Goal: Task Accomplishment & Management: Use online tool/utility

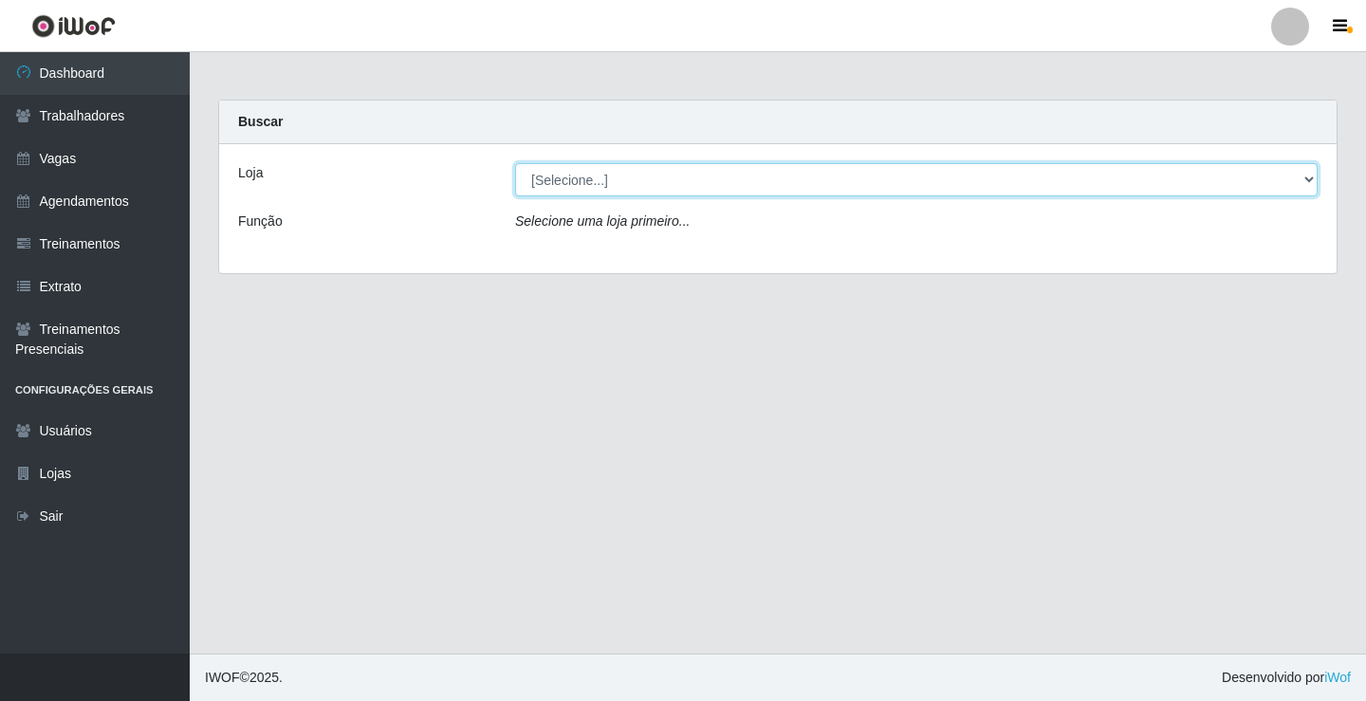
click at [598, 176] on select "[Selecione...] Edilicya Supermercado" at bounding box center [916, 179] width 803 height 33
select select "460"
click at [515, 163] on select "[Selecione...] Edilicya Supermercado" at bounding box center [916, 179] width 803 height 33
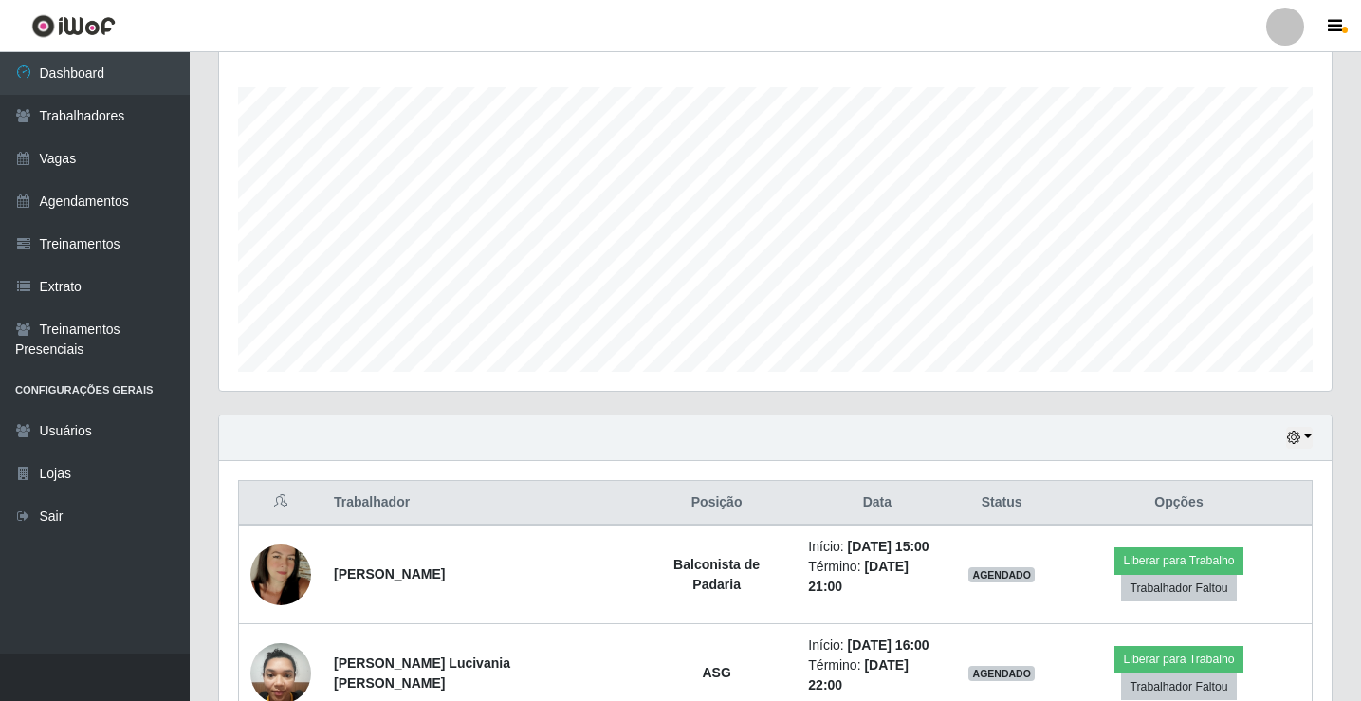
scroll to position [379, 0]
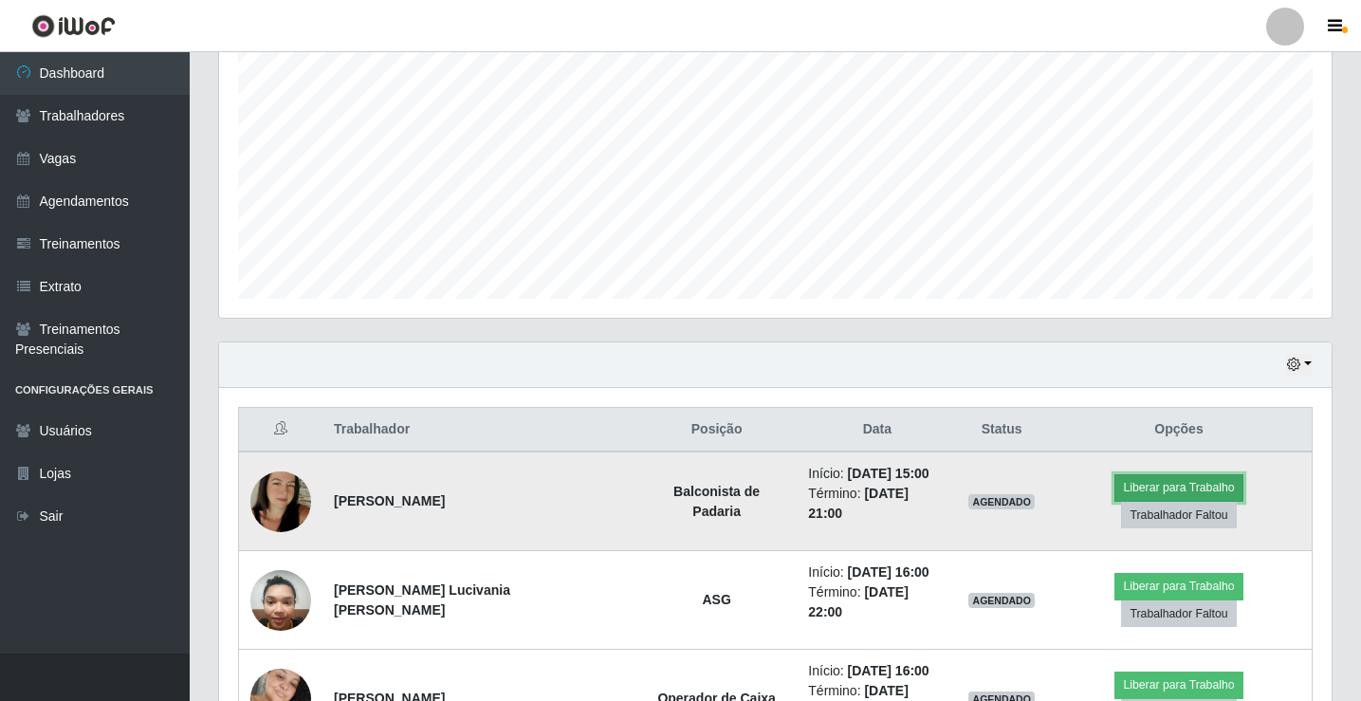
click at [1115, 493] on button "Liberar para Trabalho" at bounding box center [1179, 487] width 128 height 27
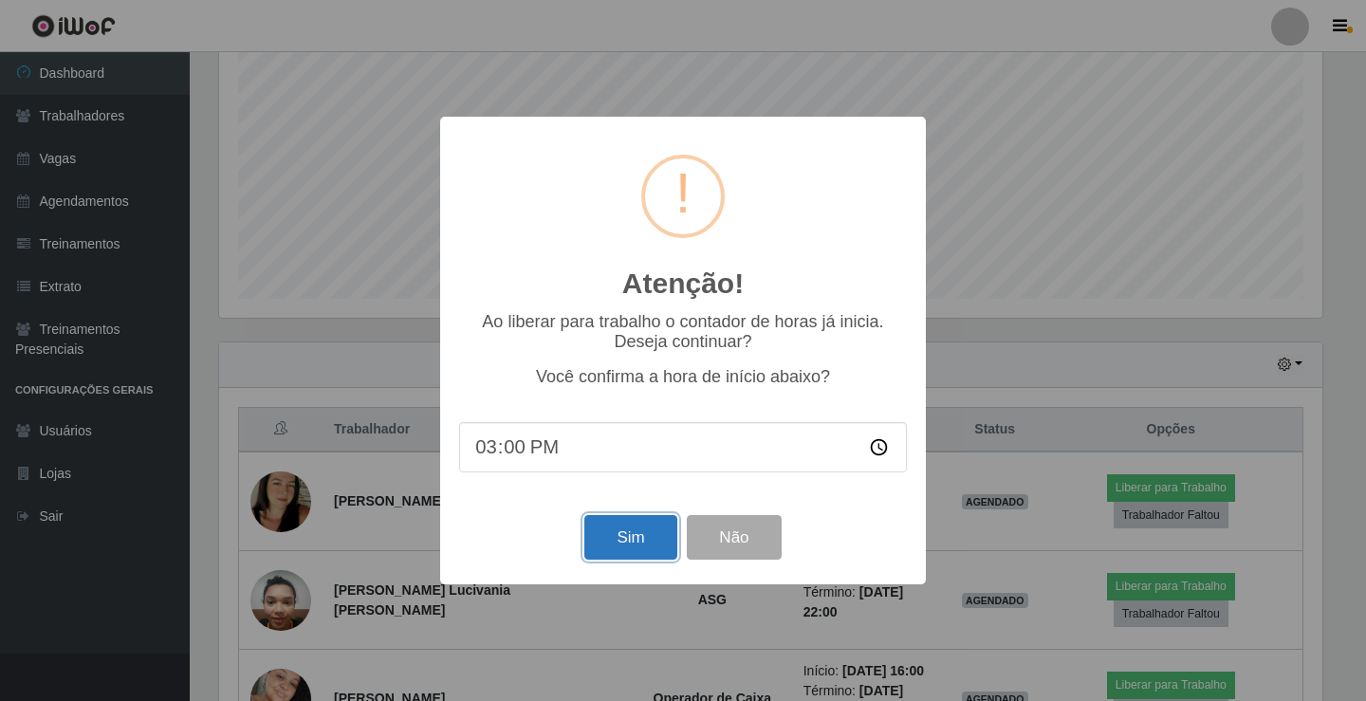
click at [632, 548] on button "Sim" at bounding box center [630, 537] width 92 height 45
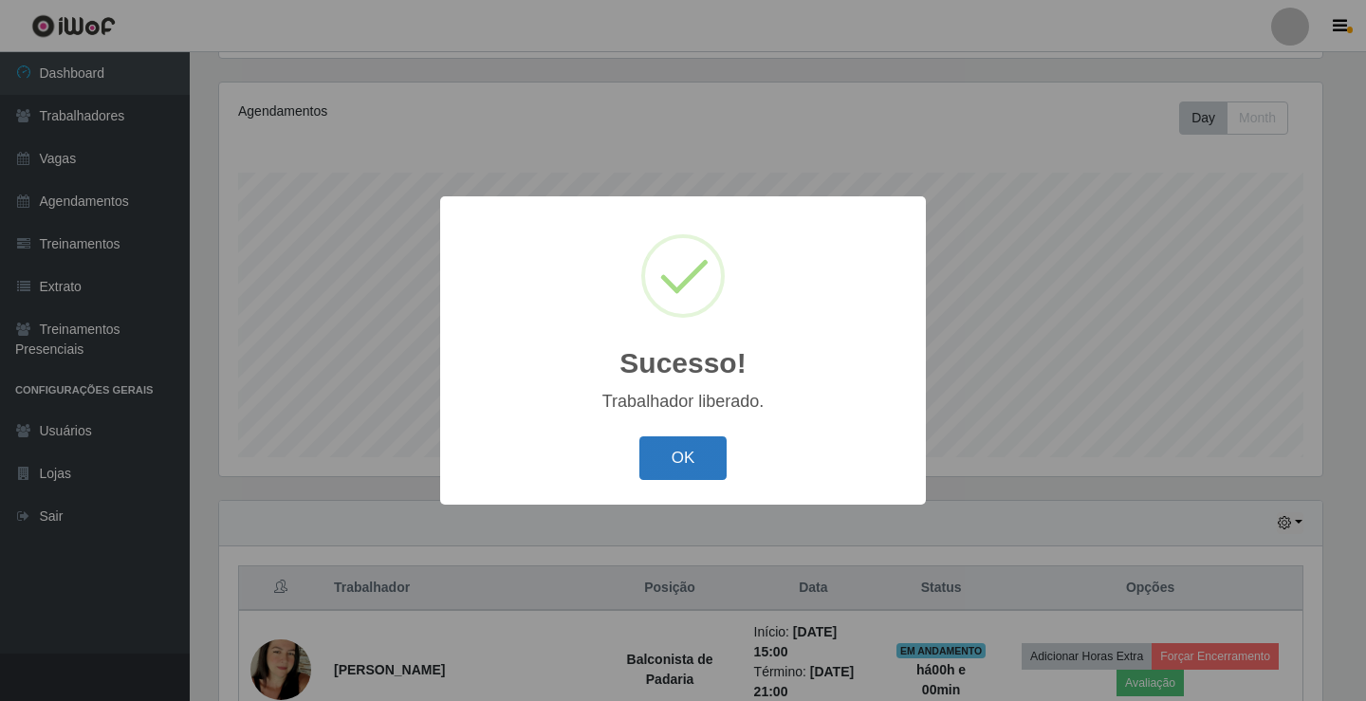
click at [690, 471] on button "OK" at bounding box center [683, 458] width 88 height 45
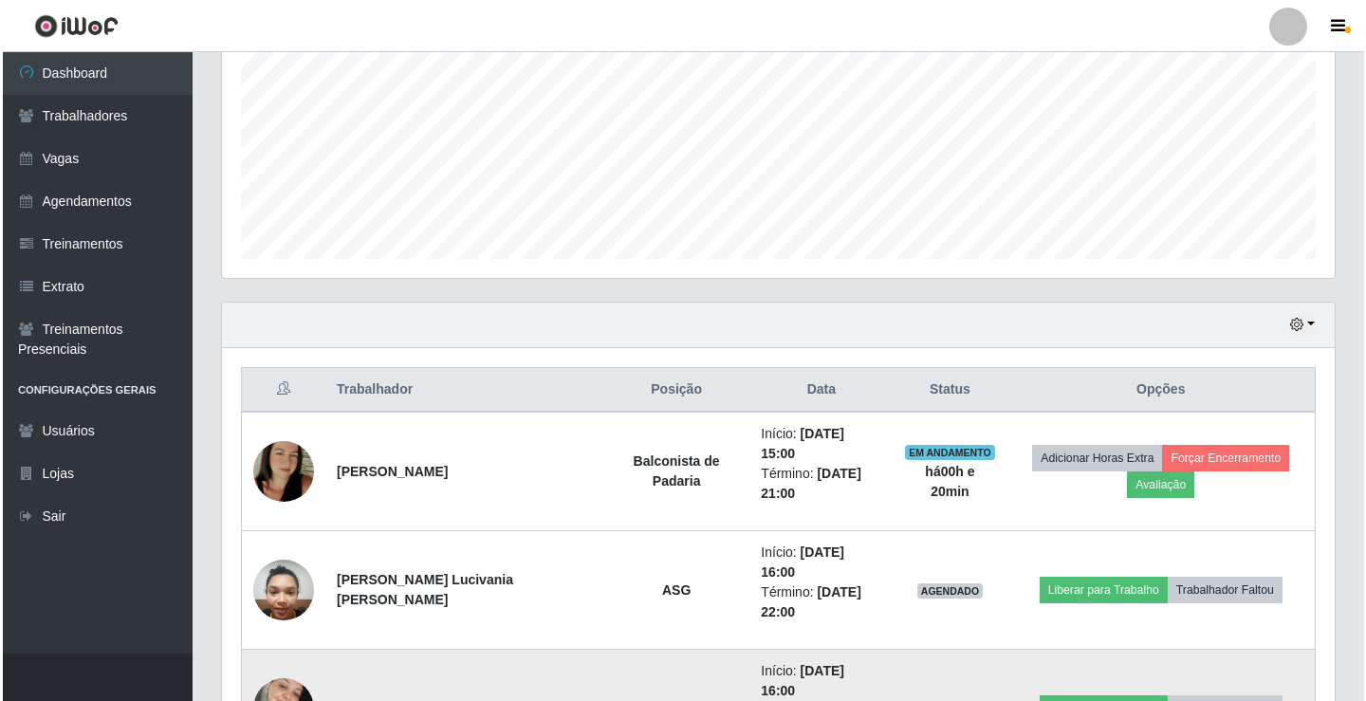
scroll to position [474, 0]
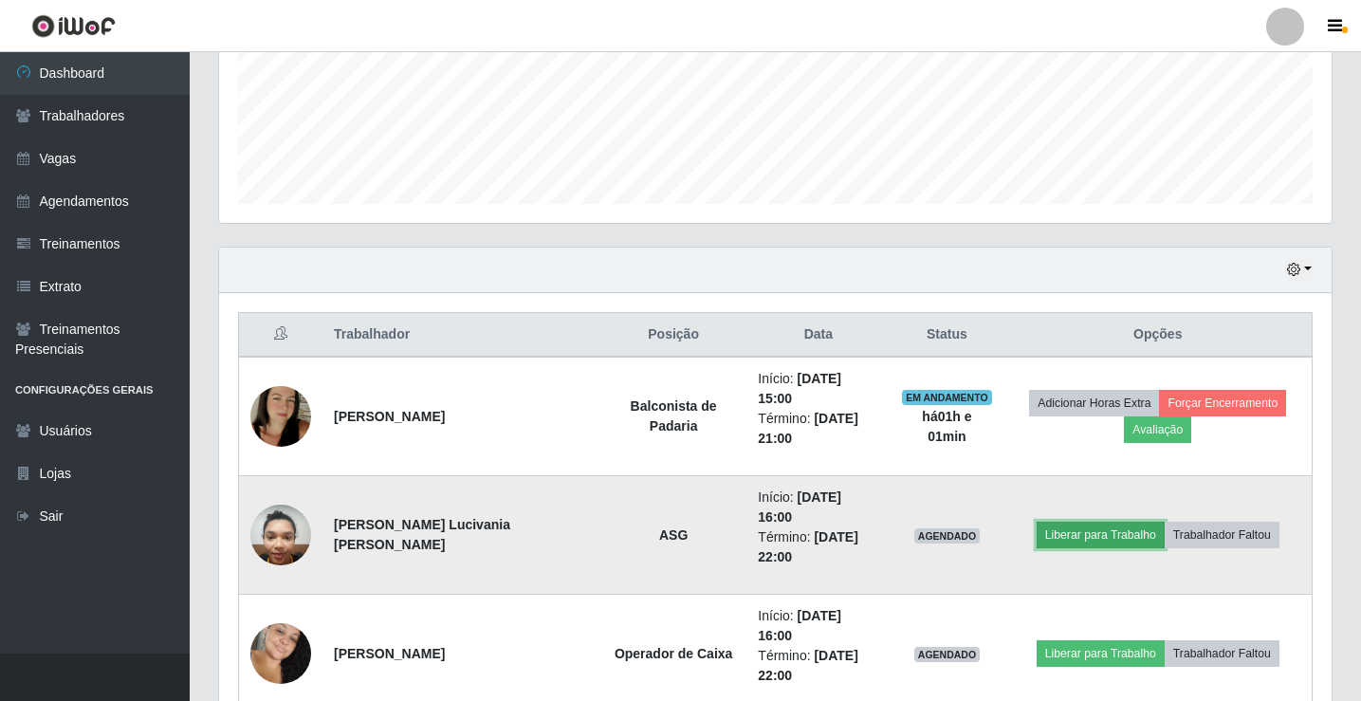
click at [1129, 522] on button "Liberar para Trabalho" at bounding box center [1101, 535] width 128 height 27
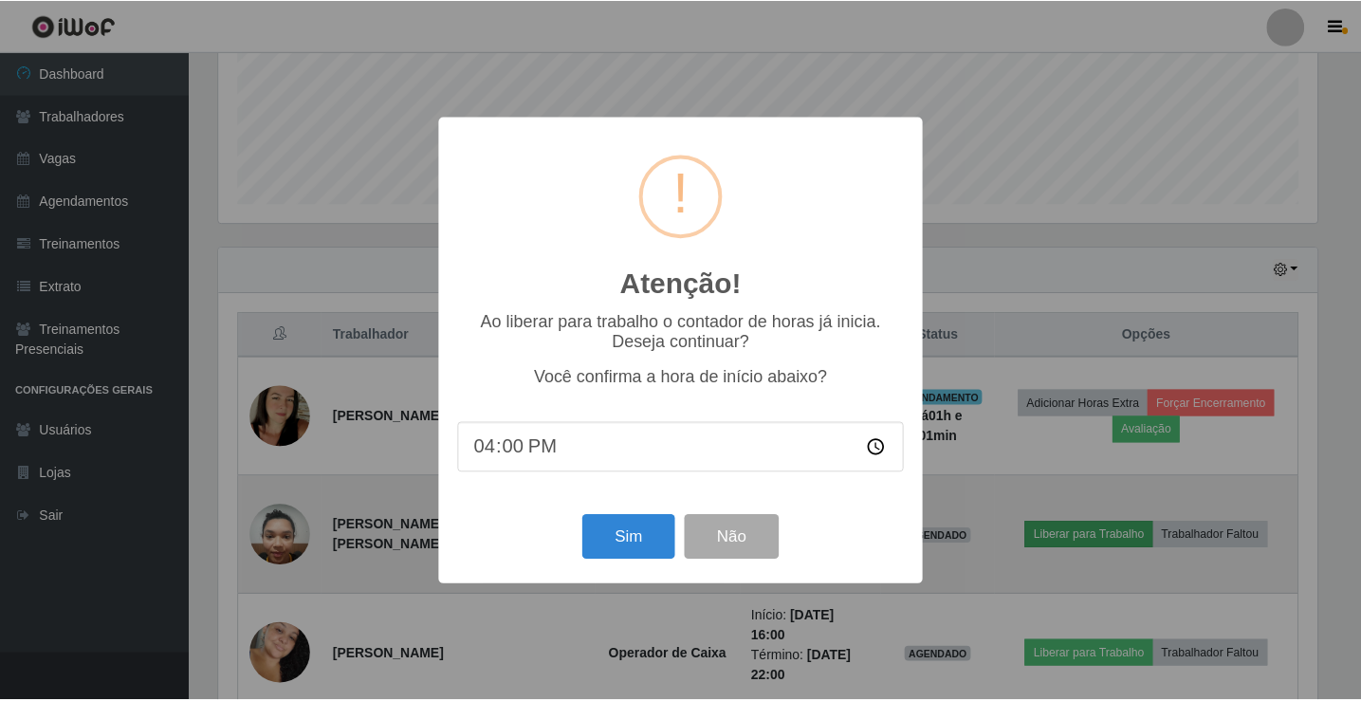
scroll to position [394, 1103]
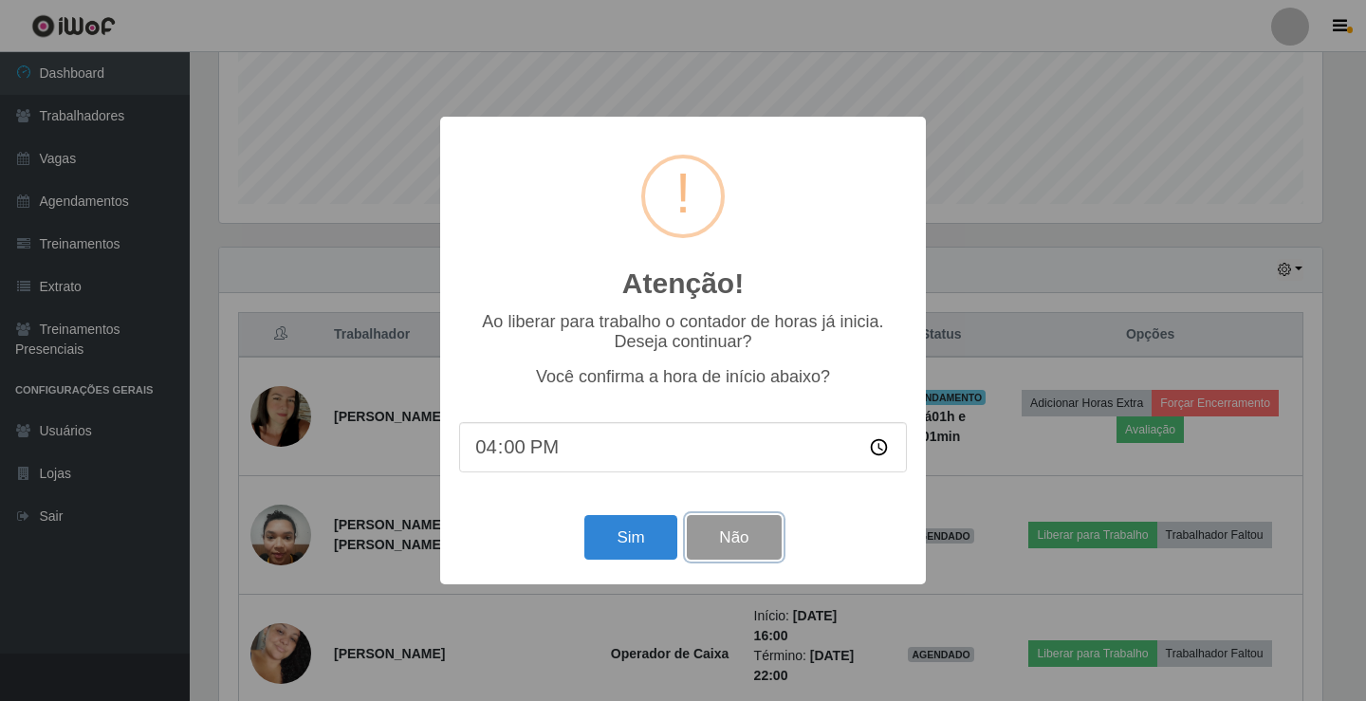
click at [748, 536] on button "Não" at bounding box center [734, 537] width 94 height 45
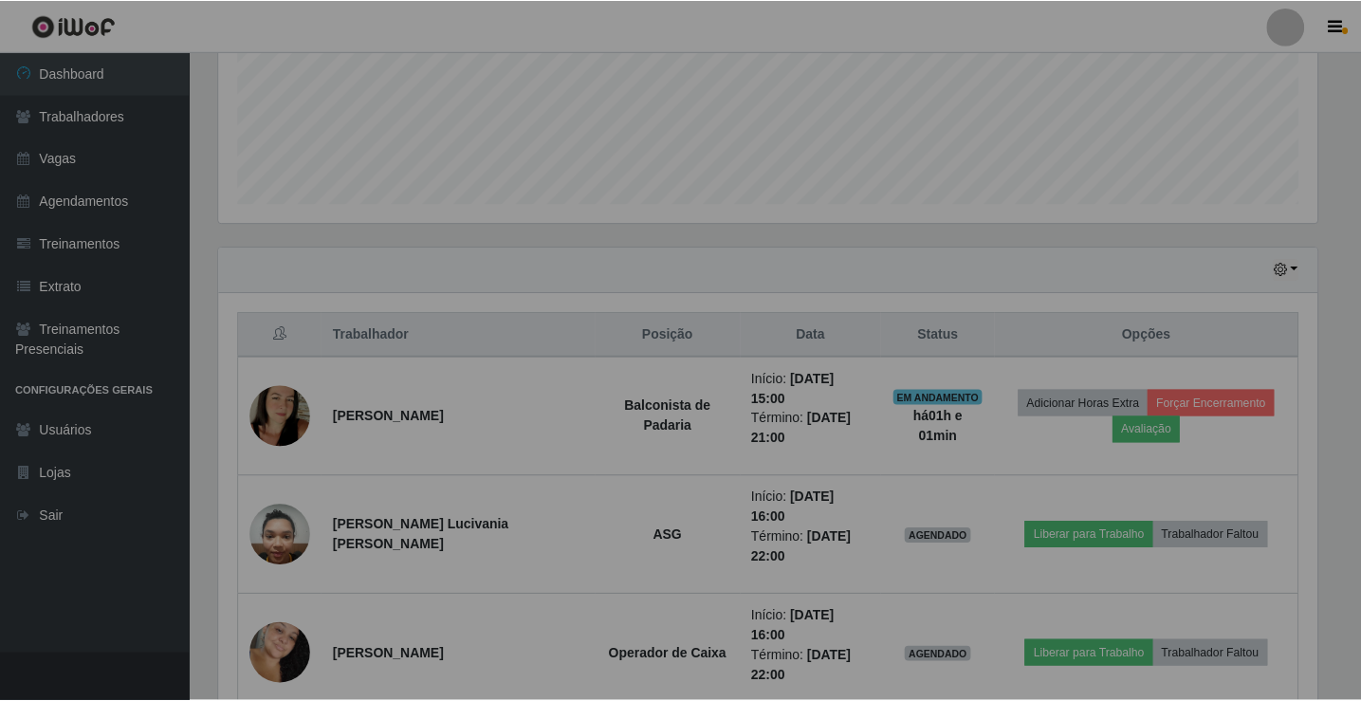
scroll to position [394, 1113]
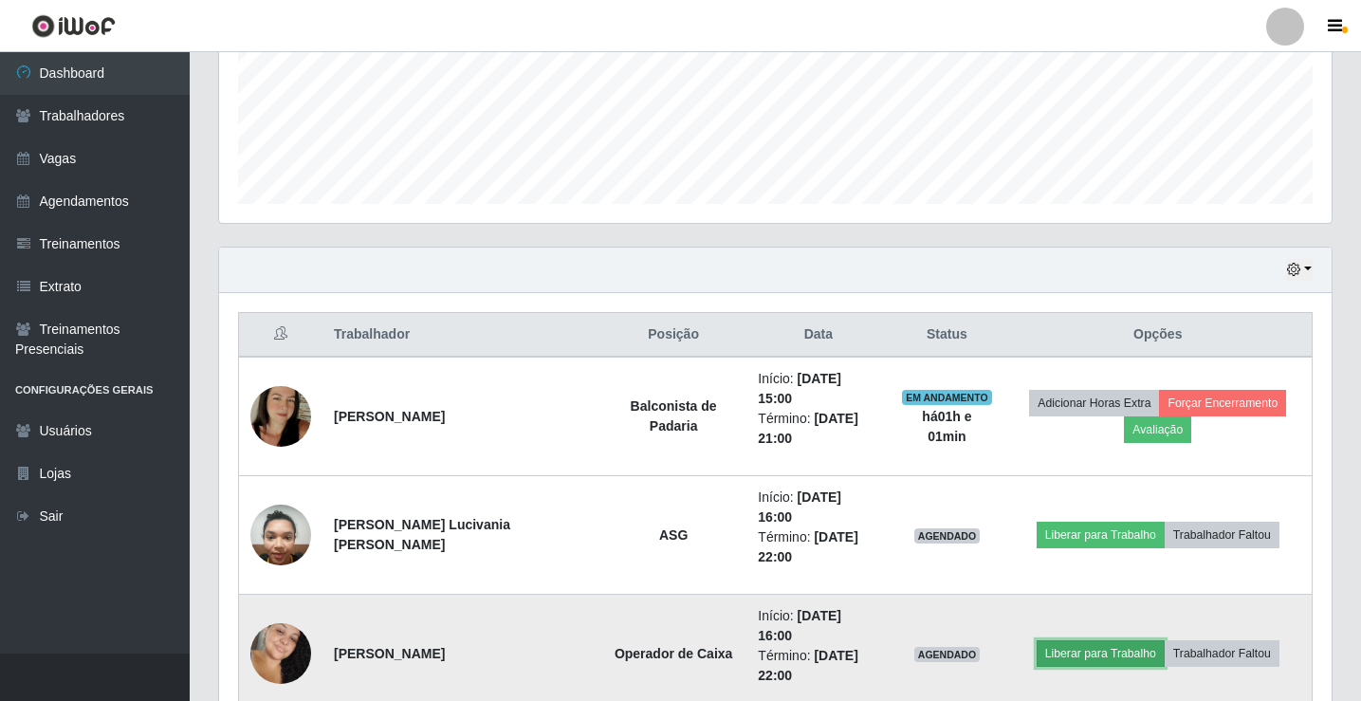
click at [1100, 640] on button "Liberar para Trabalho" at bounding box center [1101, 653] width 128 height 27
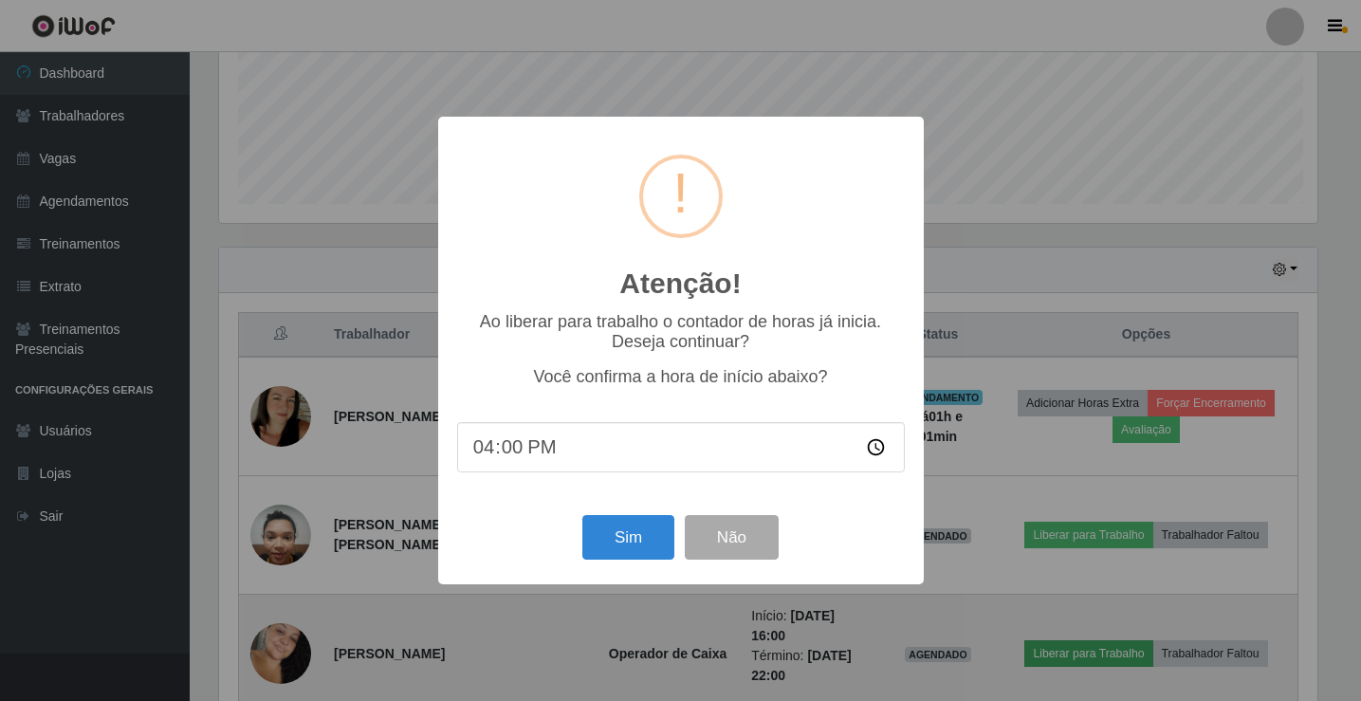
scroll to position [394, 1103]
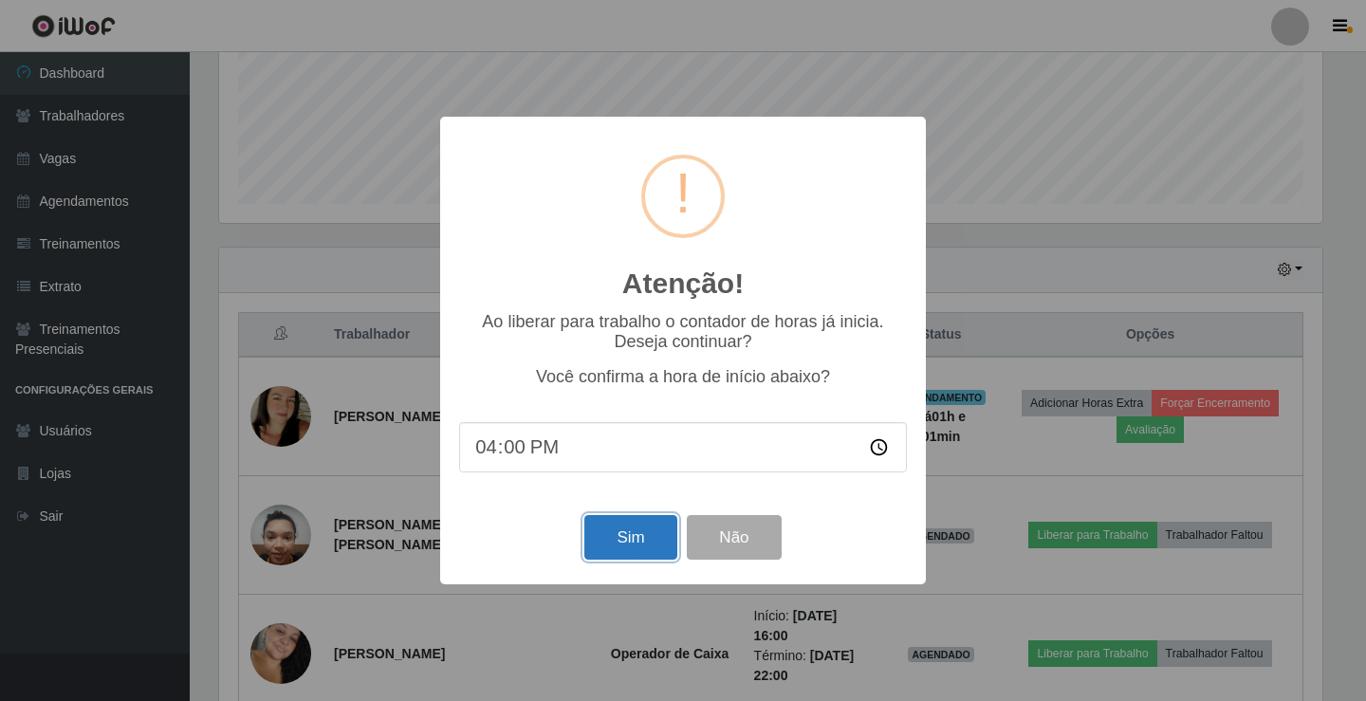
click at [666, 535] on button "Sim" at bounding box center [630, 537] width 92 height 45
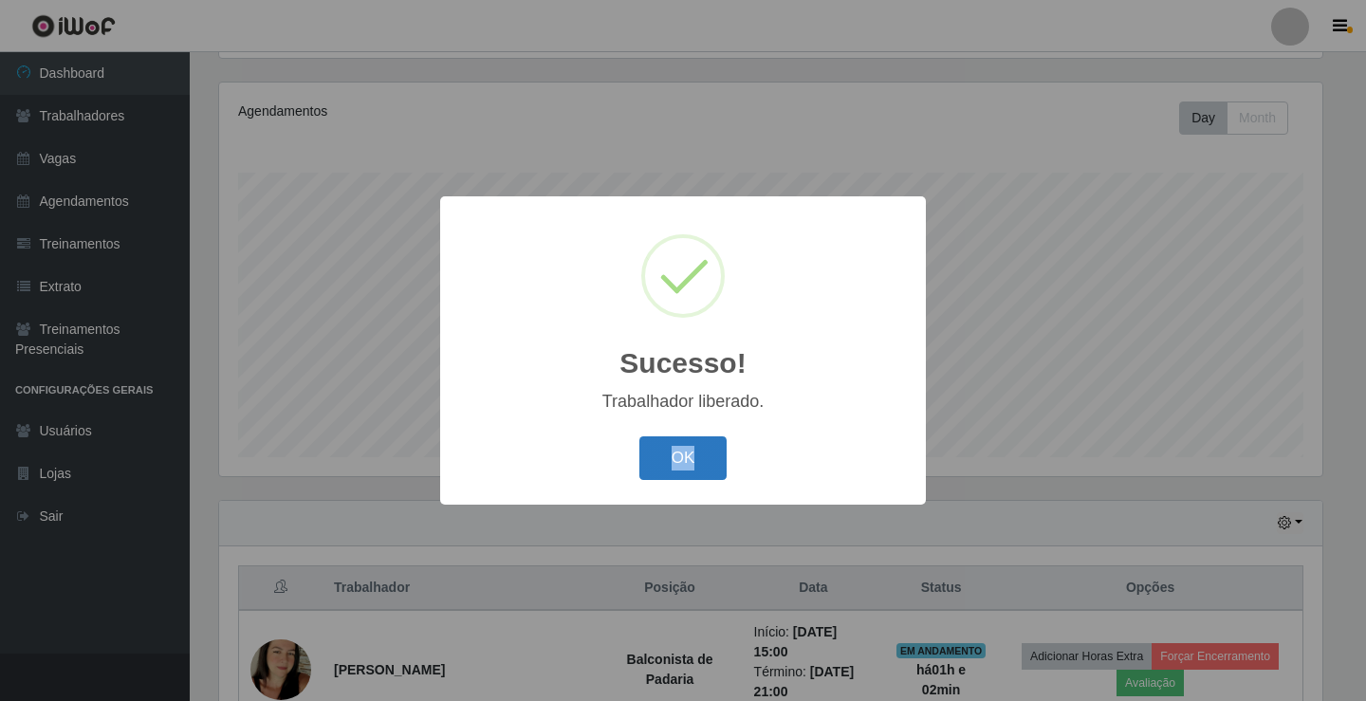
drag, startPoint x: 701, startPoint y: 433, endPoint x: 675, endPoint y: 455, distance: 35.0
click at [675, 455] on div "OK Cancel" at bounding box center [683, 458] width 448 height 54
click at [675, 455] on button "OK" at bounding box center [683, 458] width 88 height 45
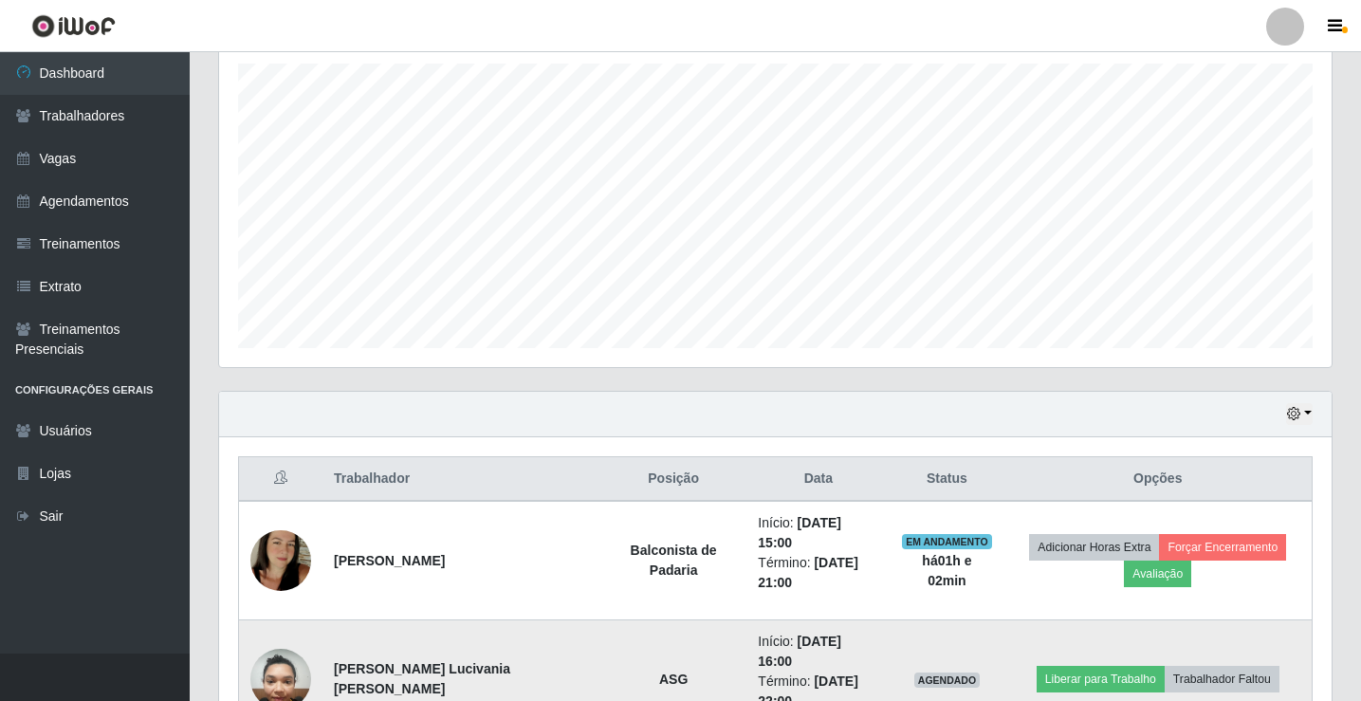
scroll to position [474, 0]
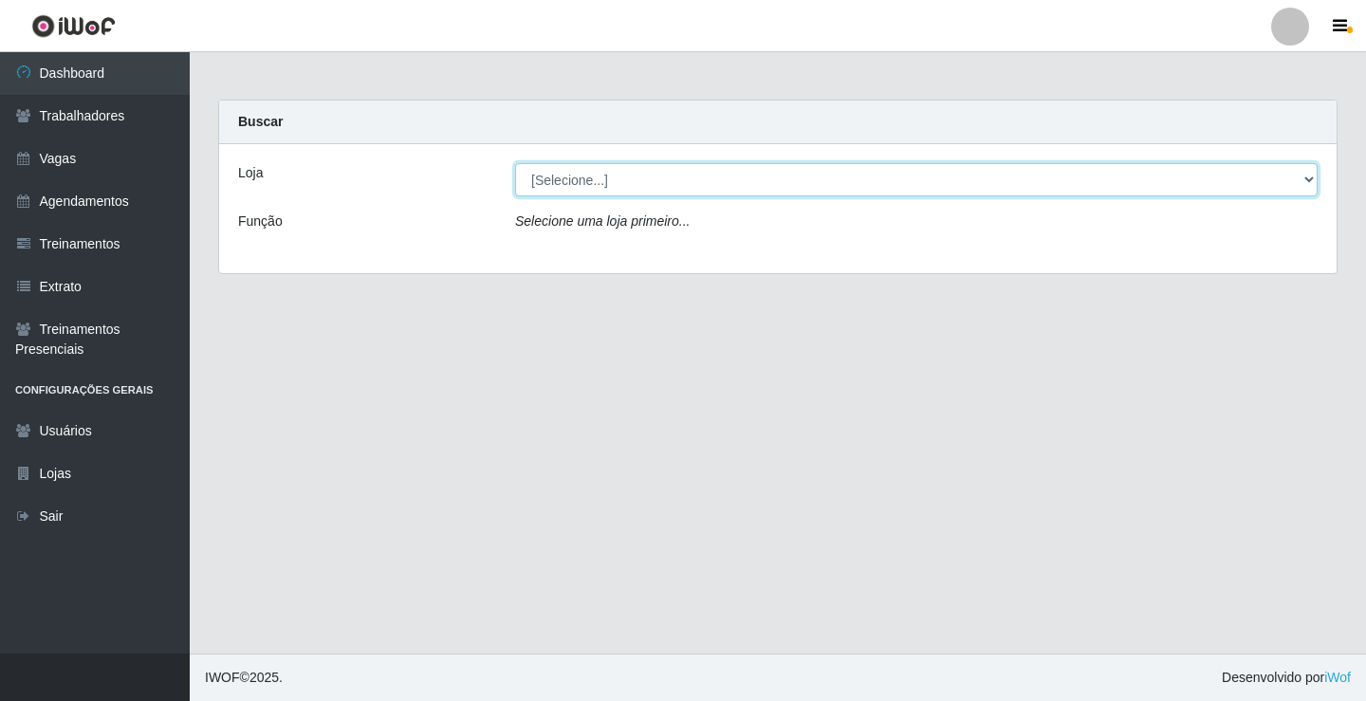
click at [640, 176] on select "[Selecione...] Edilicya Supermercado" at bounding box center [916, 179] width 803 height 33
select select "460"
click at [515, 163] on select "[Selecione...] Edilicya Supermercado" at bounding box center [916, 179] width 803 height 33
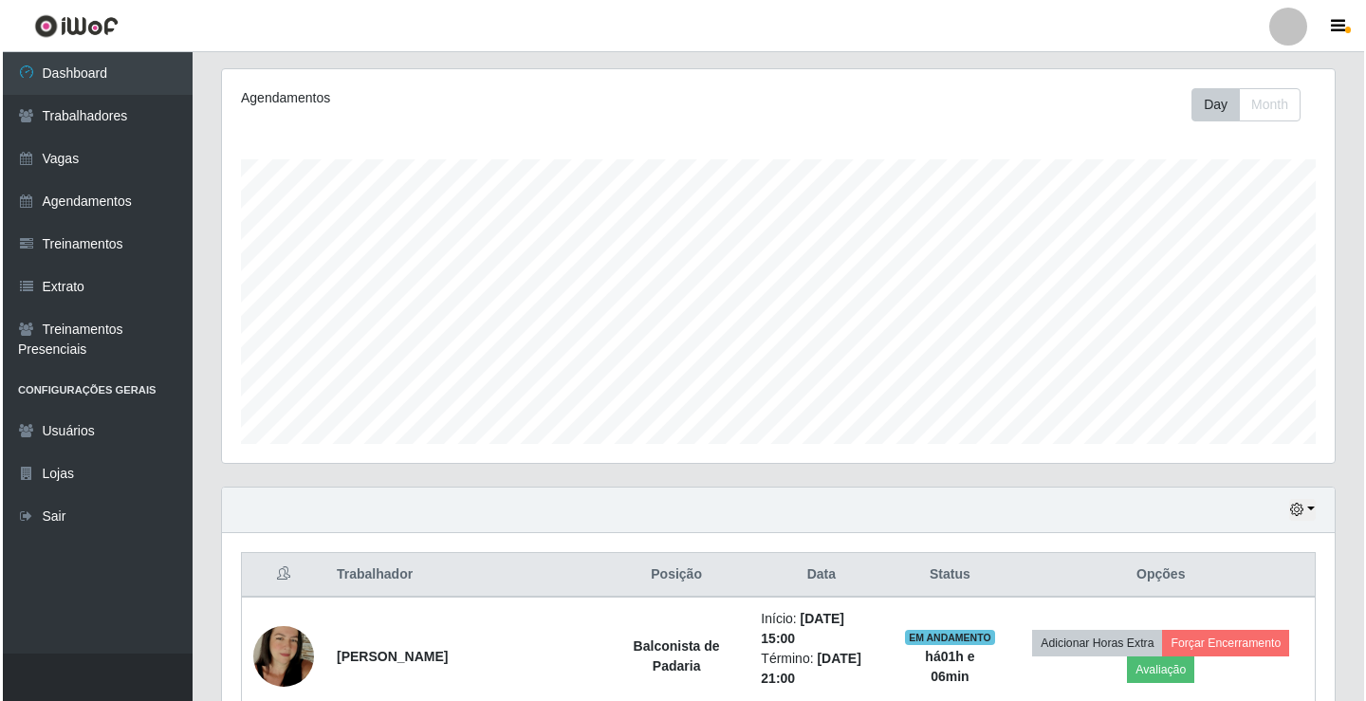
scroll to position [474, 0]
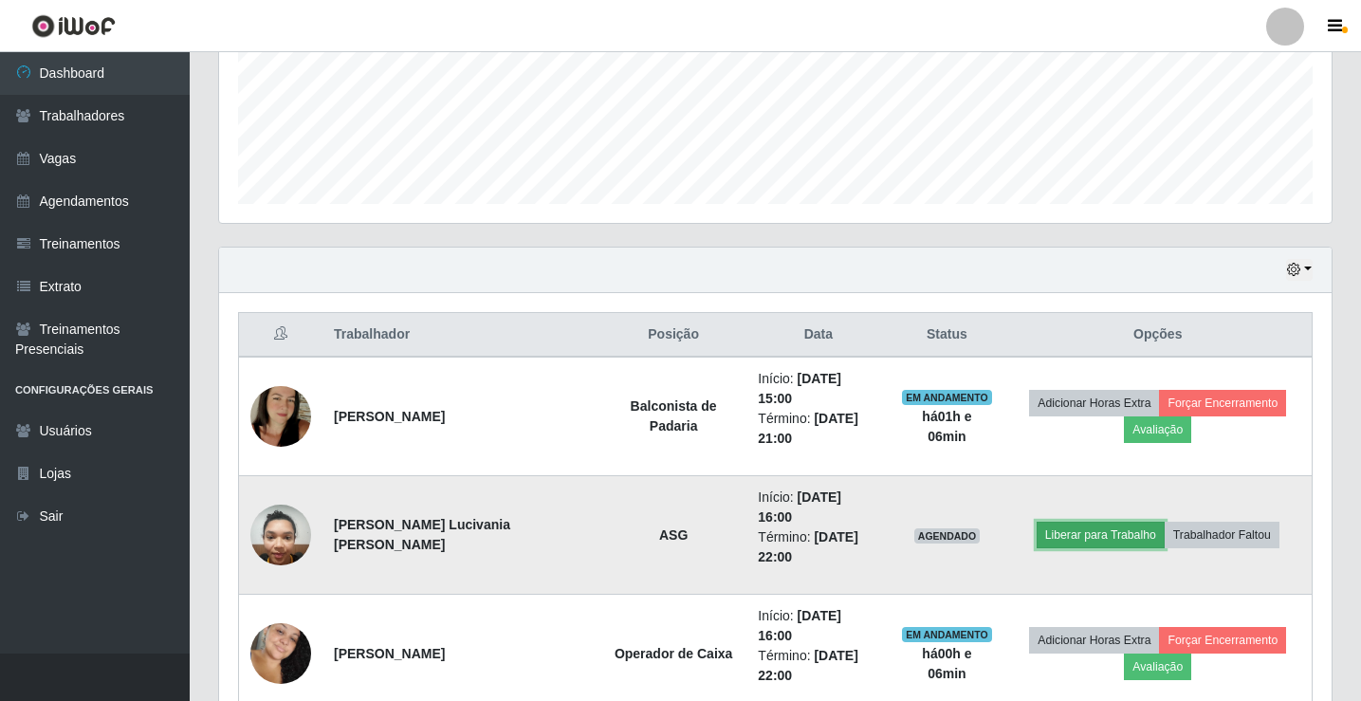
click at [1077, 522] on button "Liberar para Trabalho" at bounding box center [1101, 535] width 128 height 27
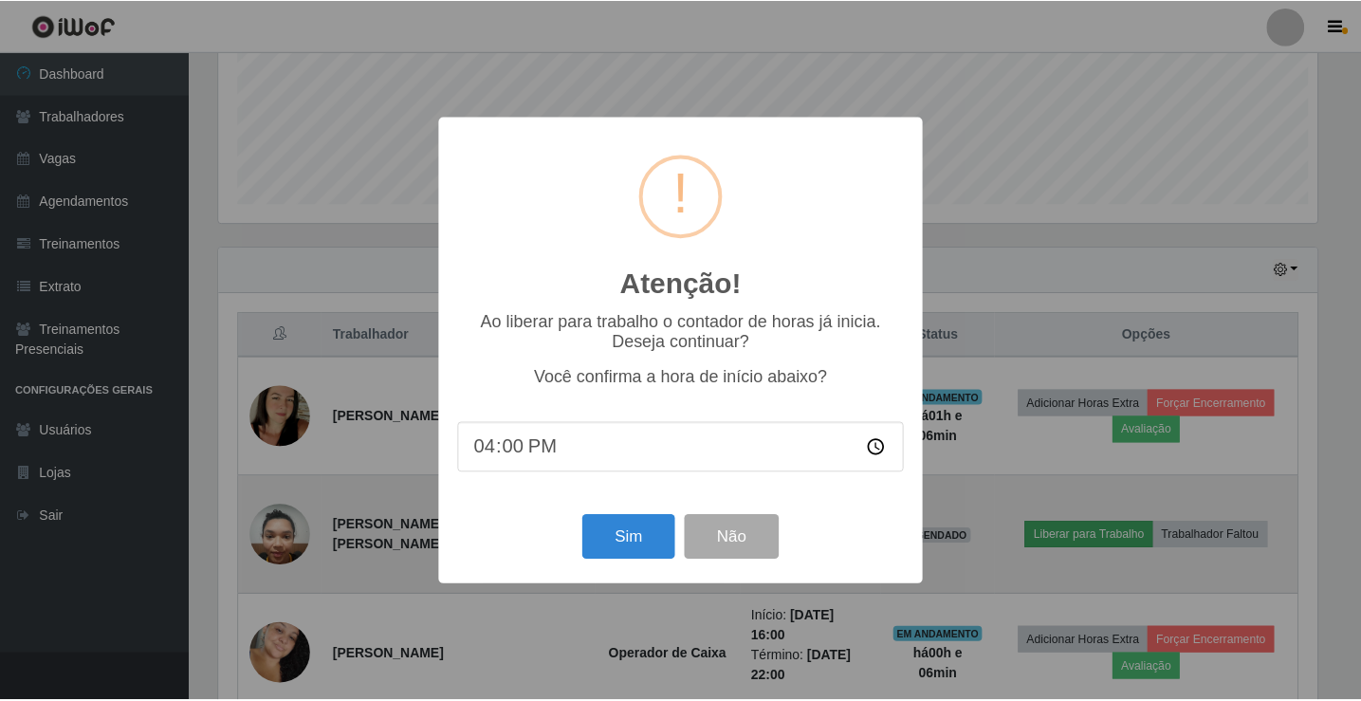
scroll to position [394, 1103]
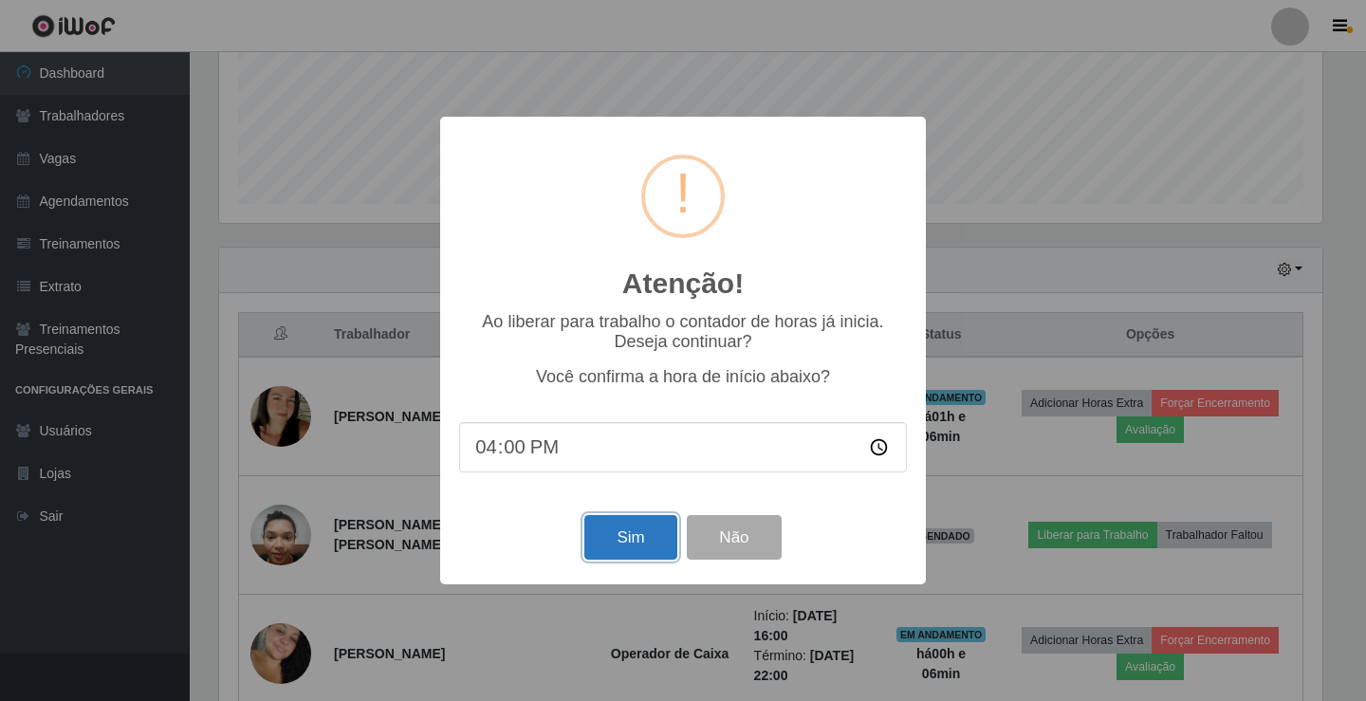
click at [645, 553] on button "Sim" at bounding box center [630, 537] width 92 height 45
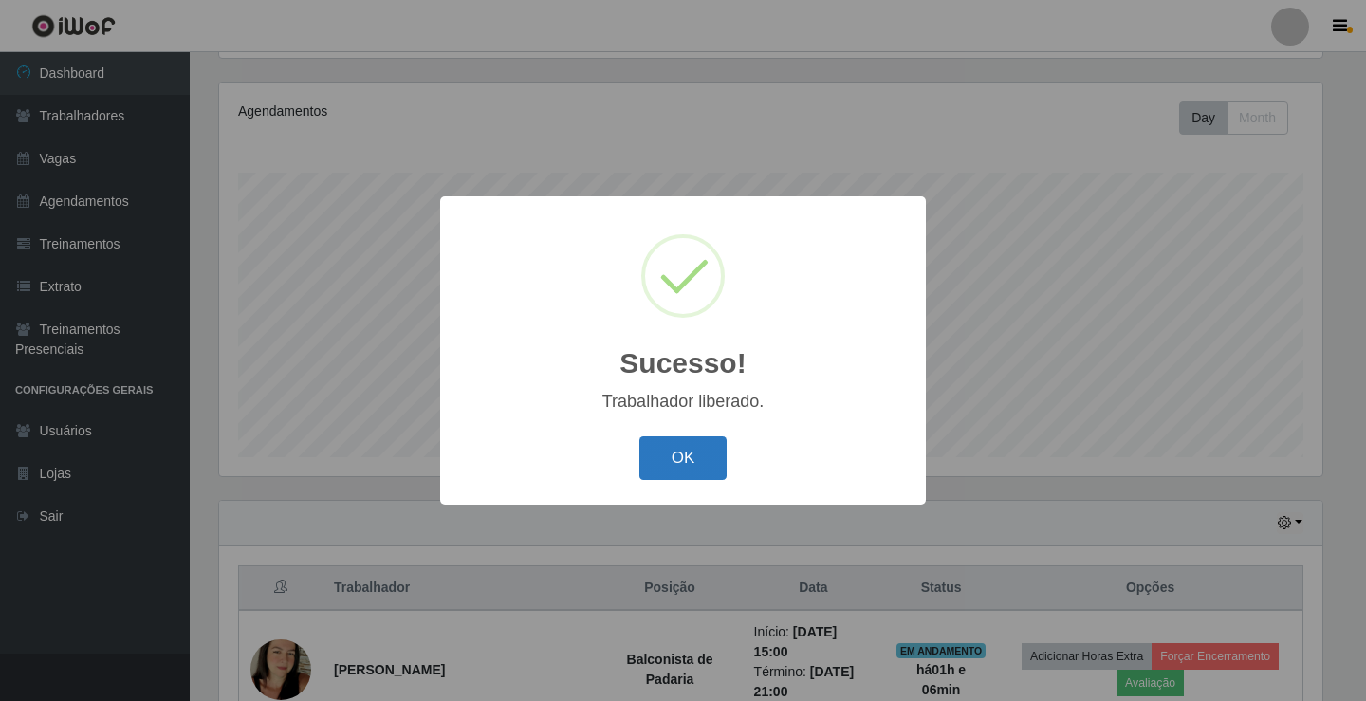
drag, startPoint x: 707, startPoint y: 453, endPoint x: 706, endPoint y: 468, distance: 14.3
click at [706, 468] on button "OK" at bounding box center [683, 458] width 88 height 45
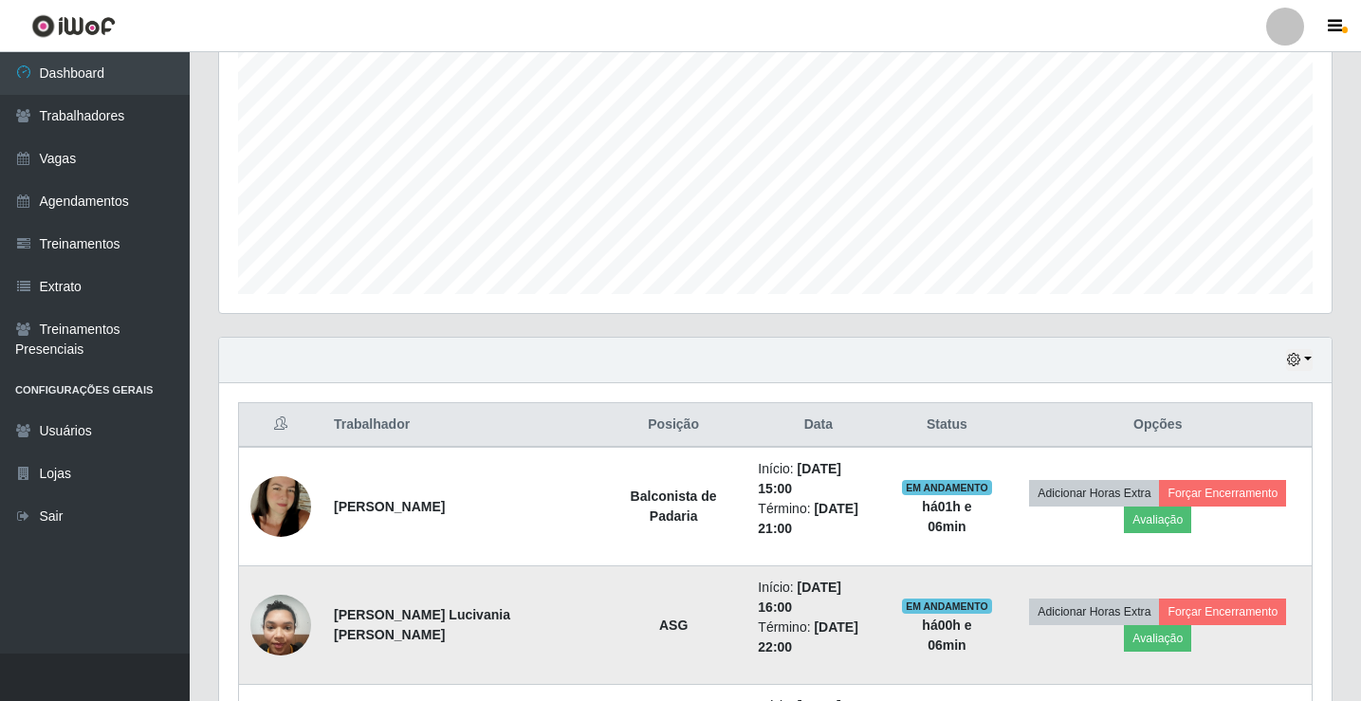
scroll to position [474, 0]
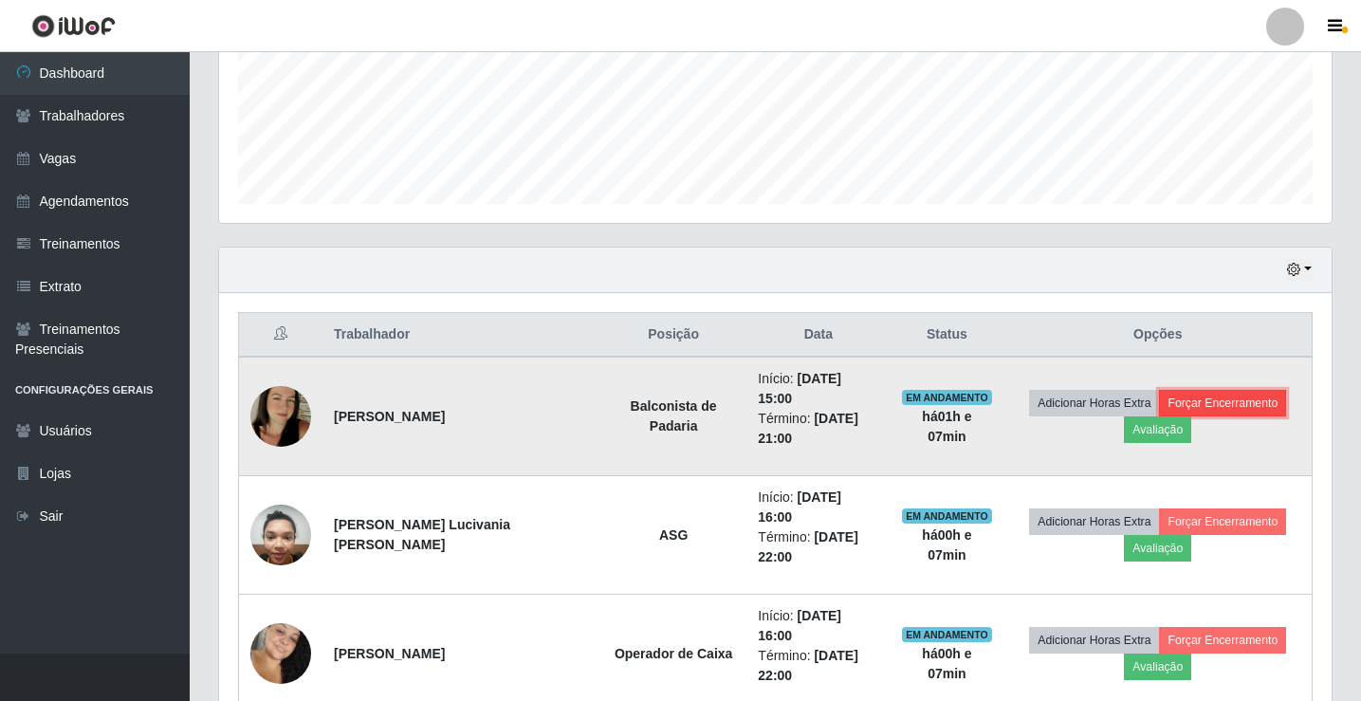
click at [1159, 390] on button "Forçar Encerramento" at bounding box center [1222, 403] width 127 height 27
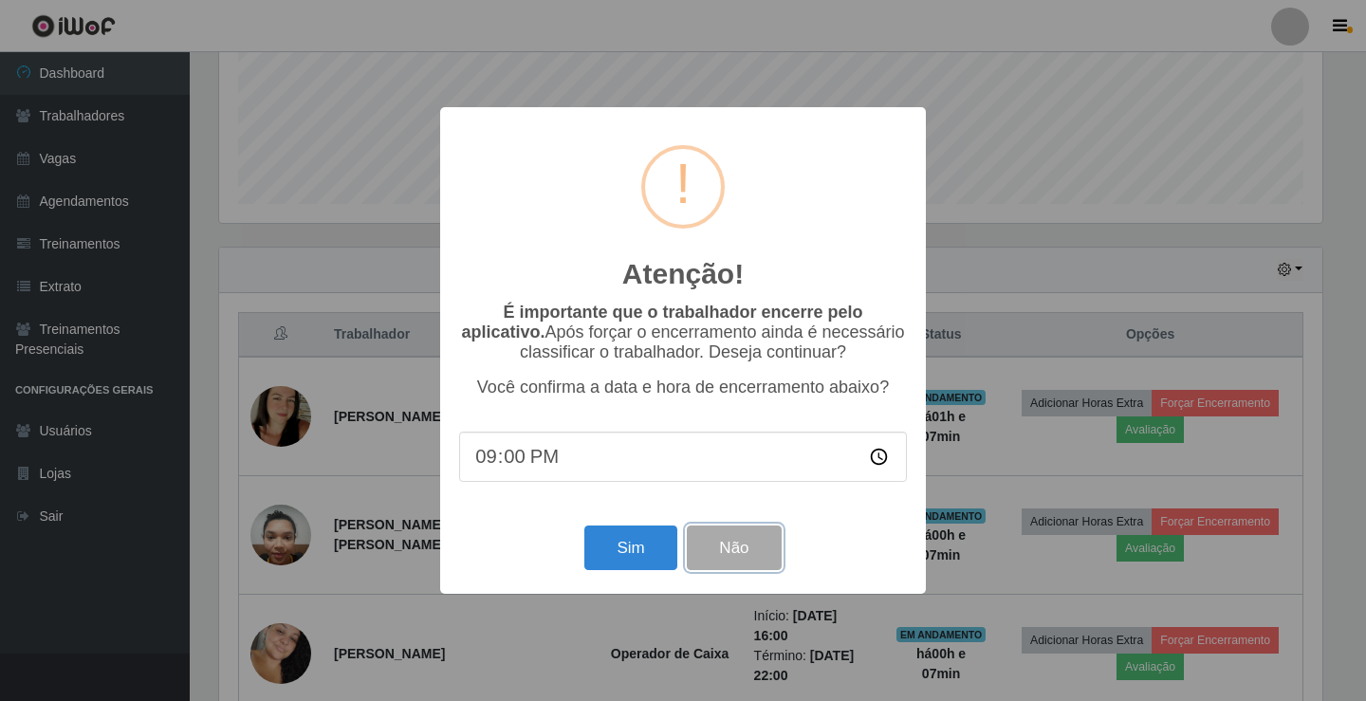
drag, startPoint x: 730, startPoint y: 564, endPoint x: 744, endPoint y: 546, distance: 22.2
click at [744, 543] on button "Não" at bounding box center [734, 548] width 94 height 45
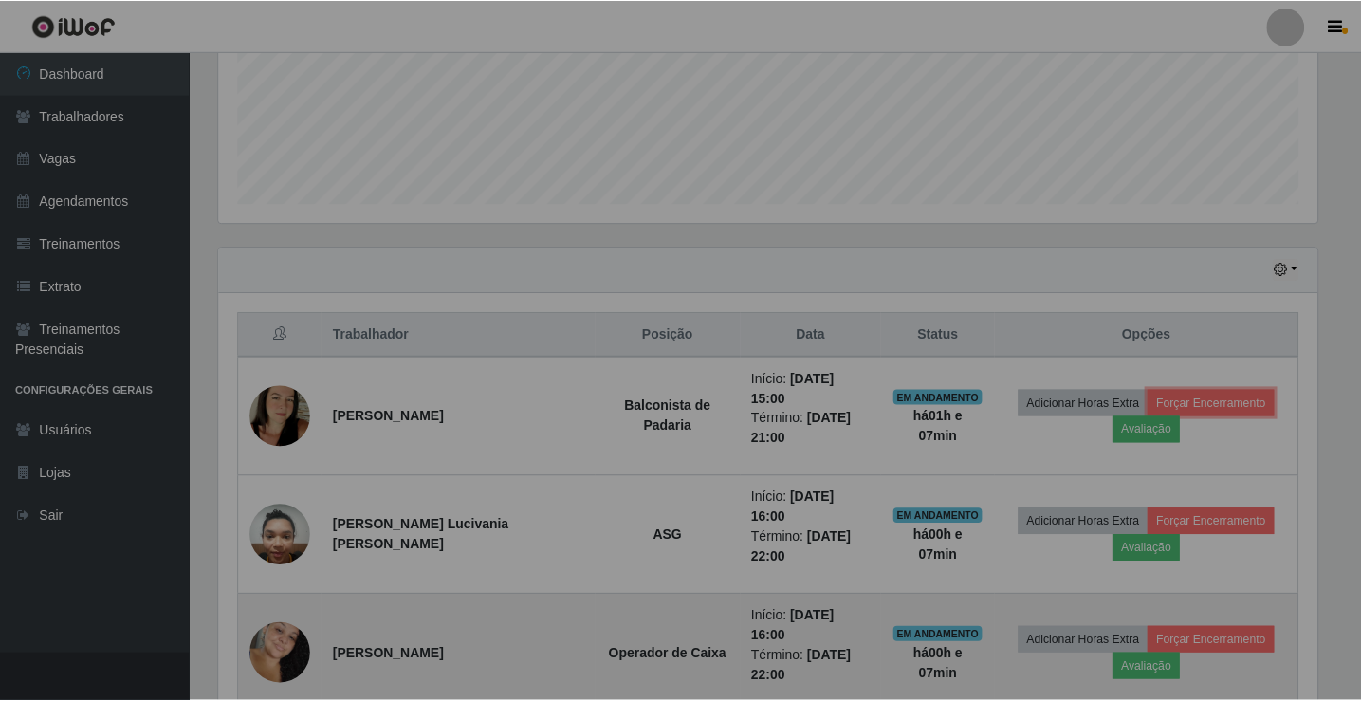
scroll to position [394, 1113]
